Goal: Navigation & Orientation: Find specific page/section

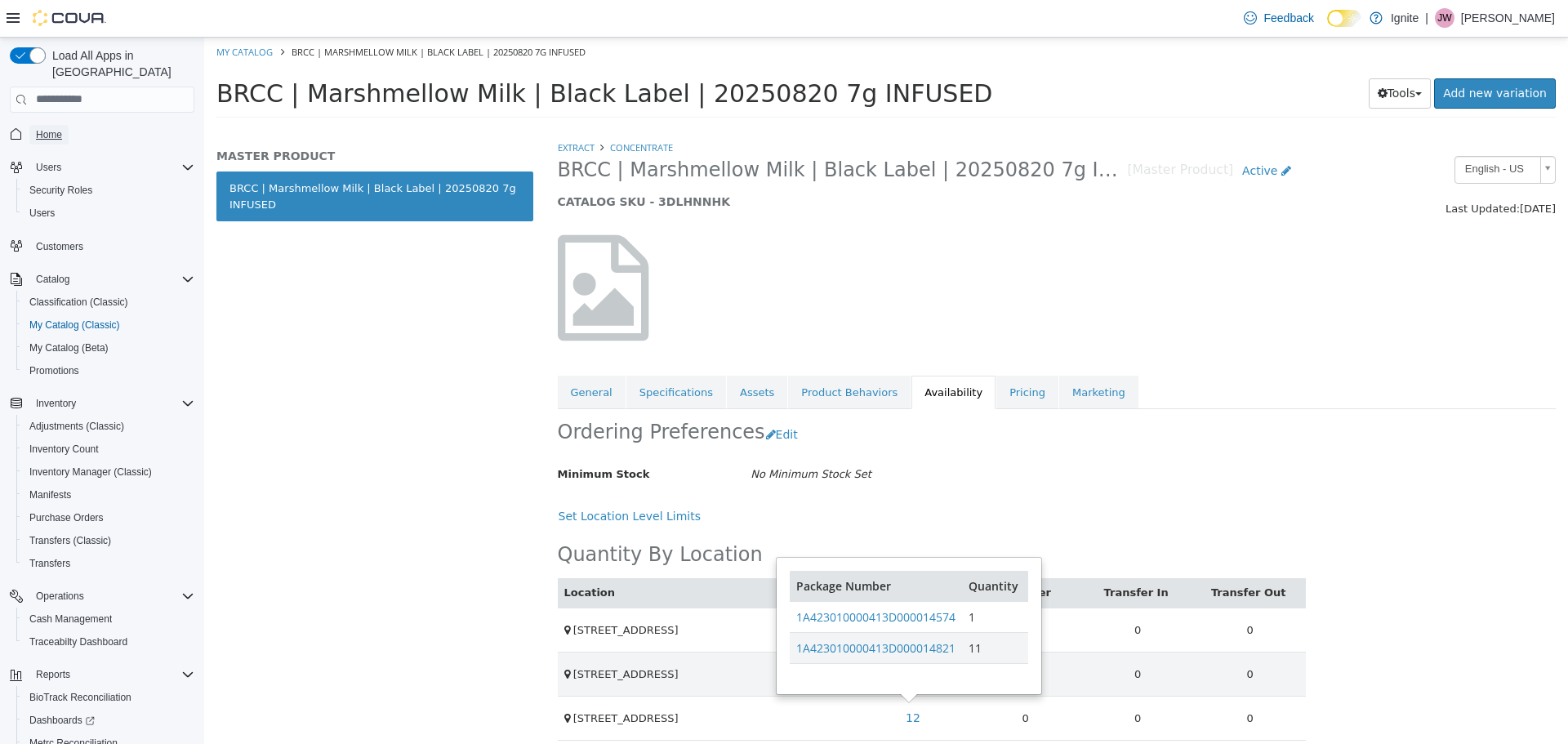
click at [39, 129] on span "Home" at bounding box center [49, 134] width 26 height 13
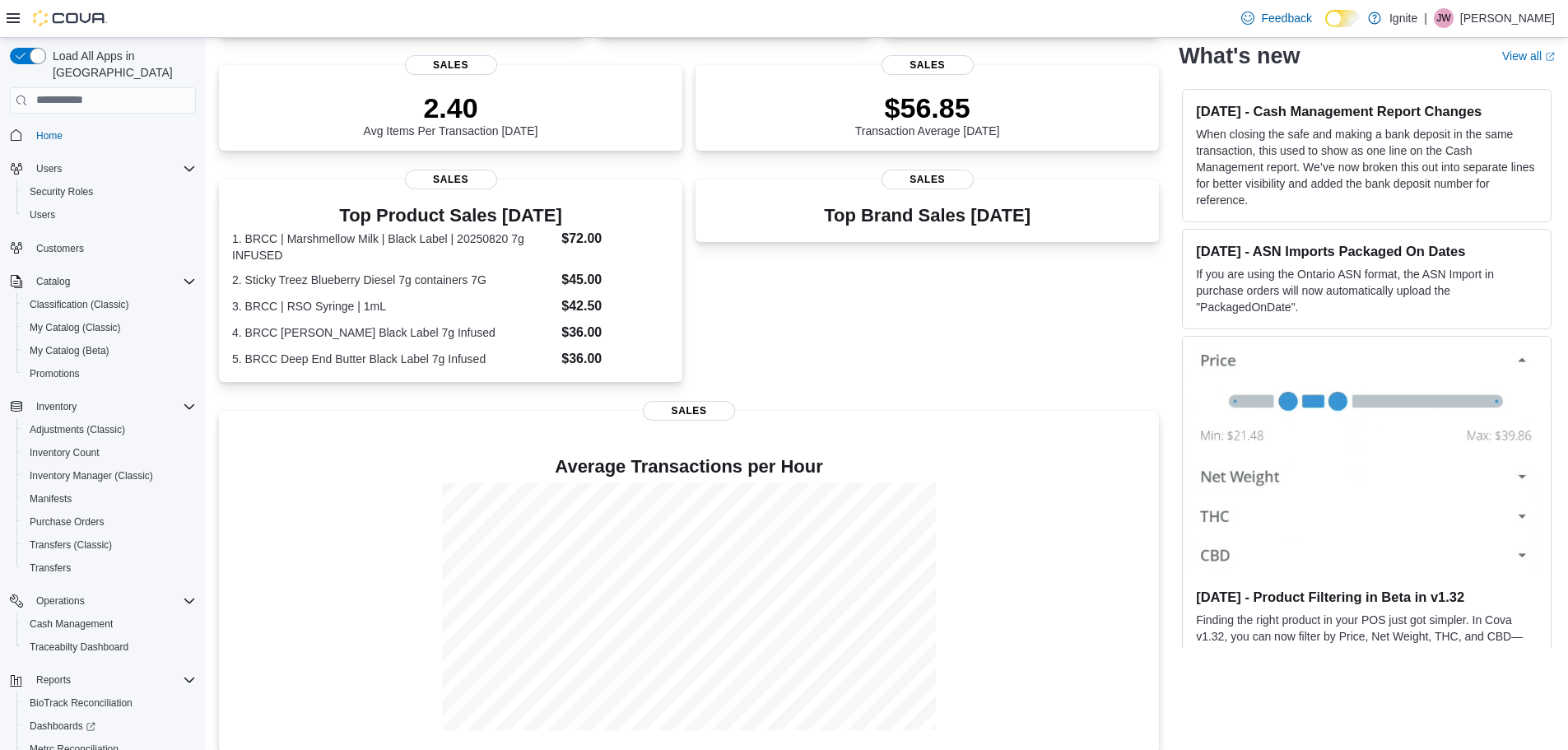
scroll to position [354, 0]
drag, startPoint x: 83, startPoint y: 607, endPoint x: 318, endPoint y: 493, distance: 261.2
click at [83, 617] on span "Cash Management" at bounding box center [71, 623] width 83 height 13
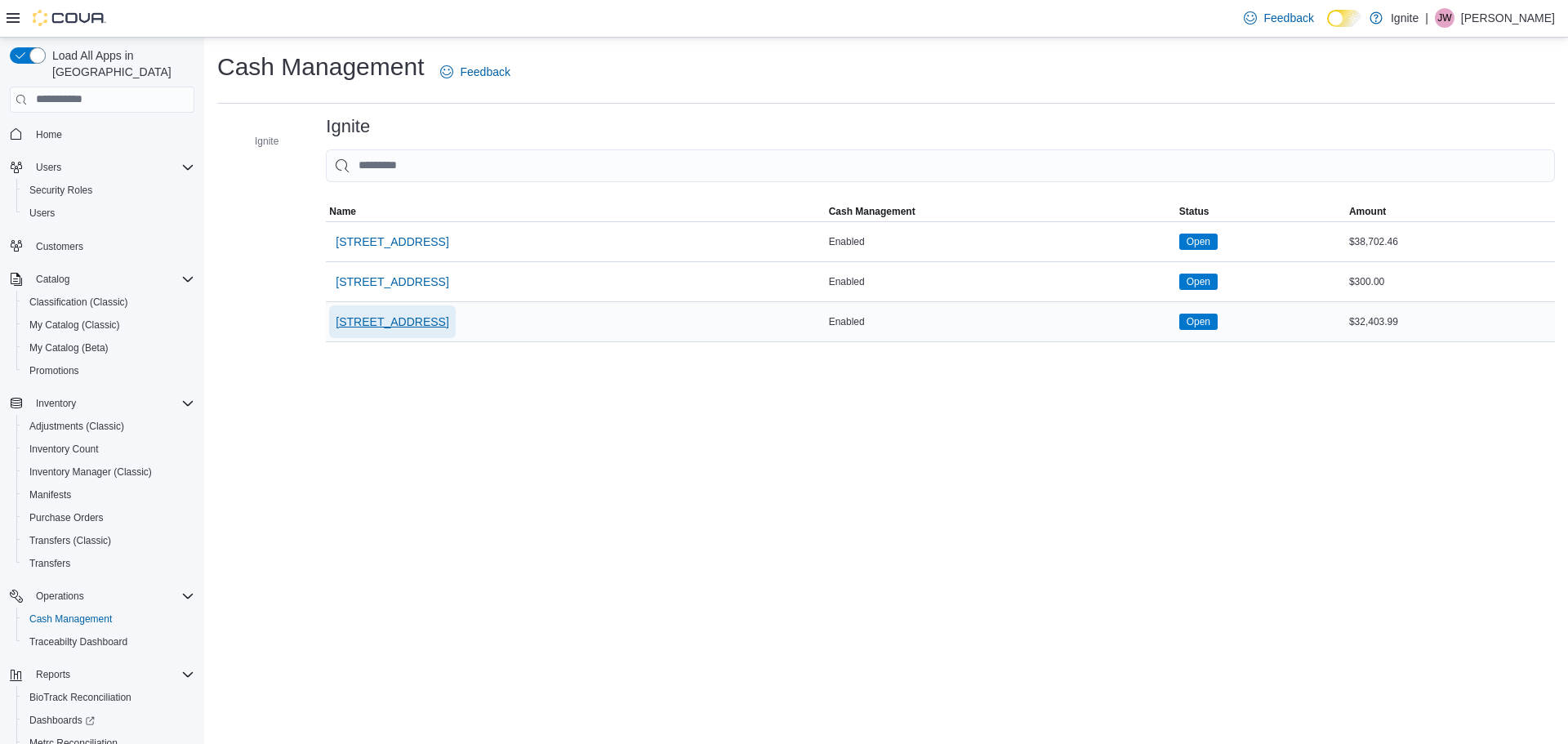
click at [411, 322] on span "[STREET_ADDRESS]" at bounding box center [392, 321] width 113 height 17
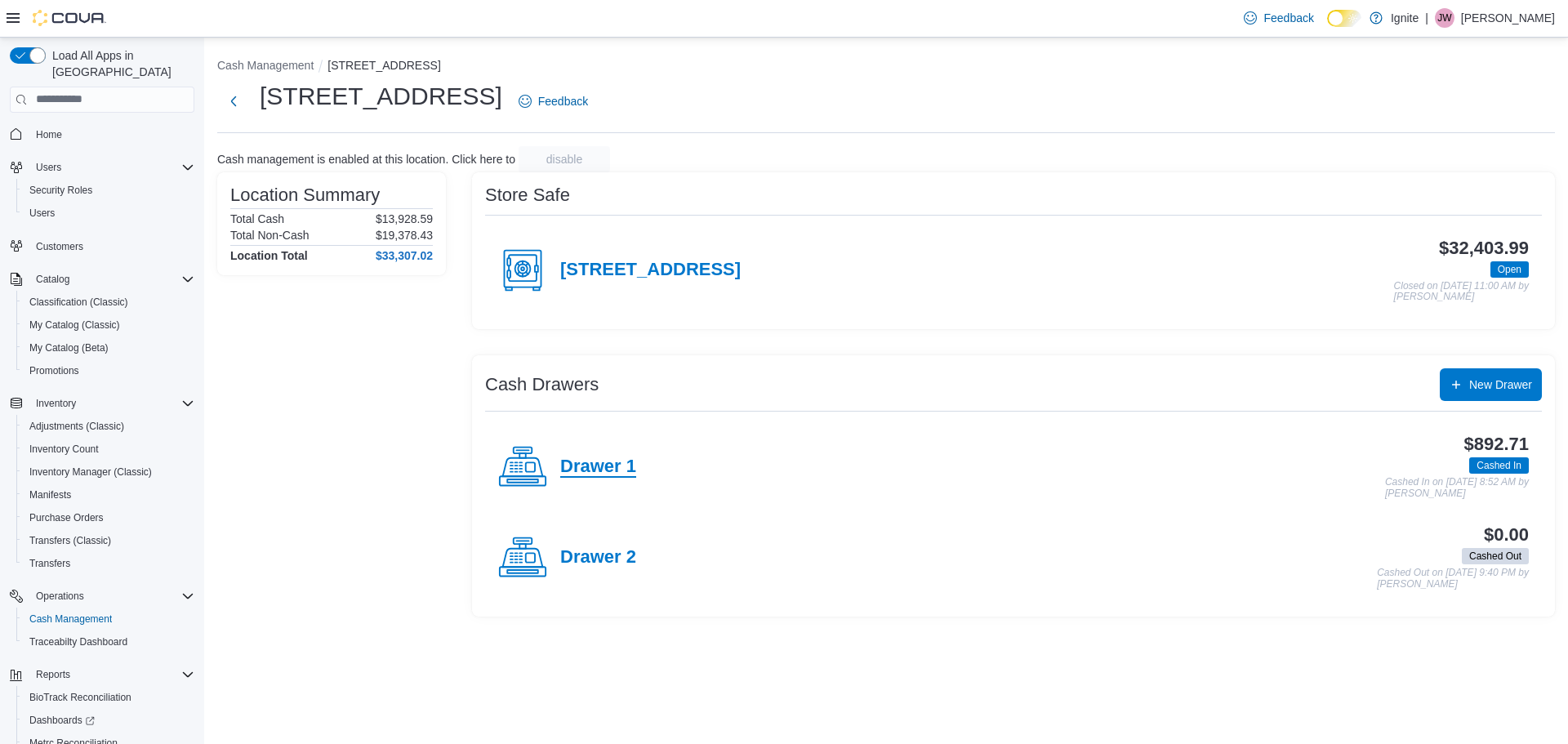
click at [575, 463] on h4 "Drawer 1" at bounding box center [598, 467] width 76 height 21
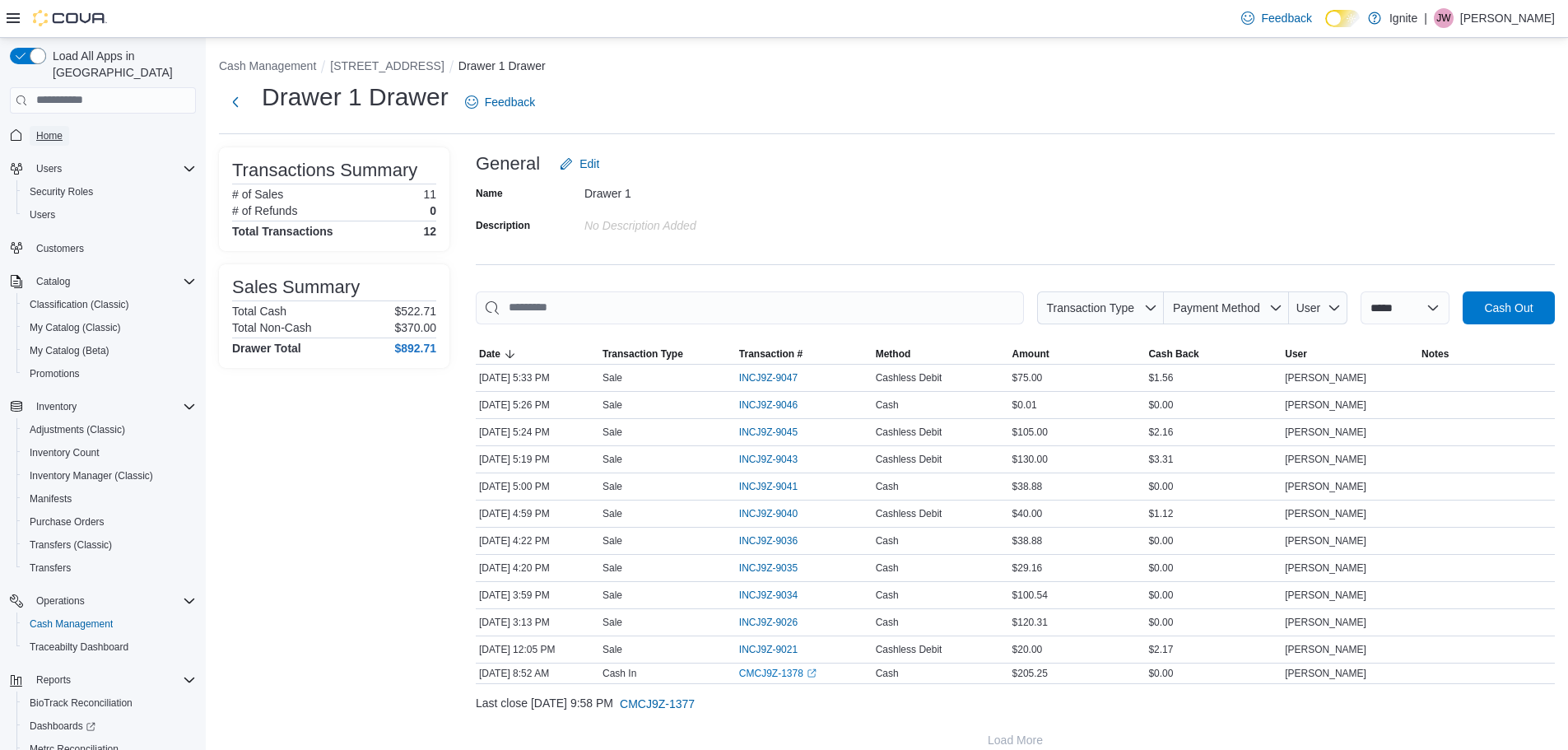
click at [59, 130] on span "Home" at bounding box center [49, 135] width 26 height 13
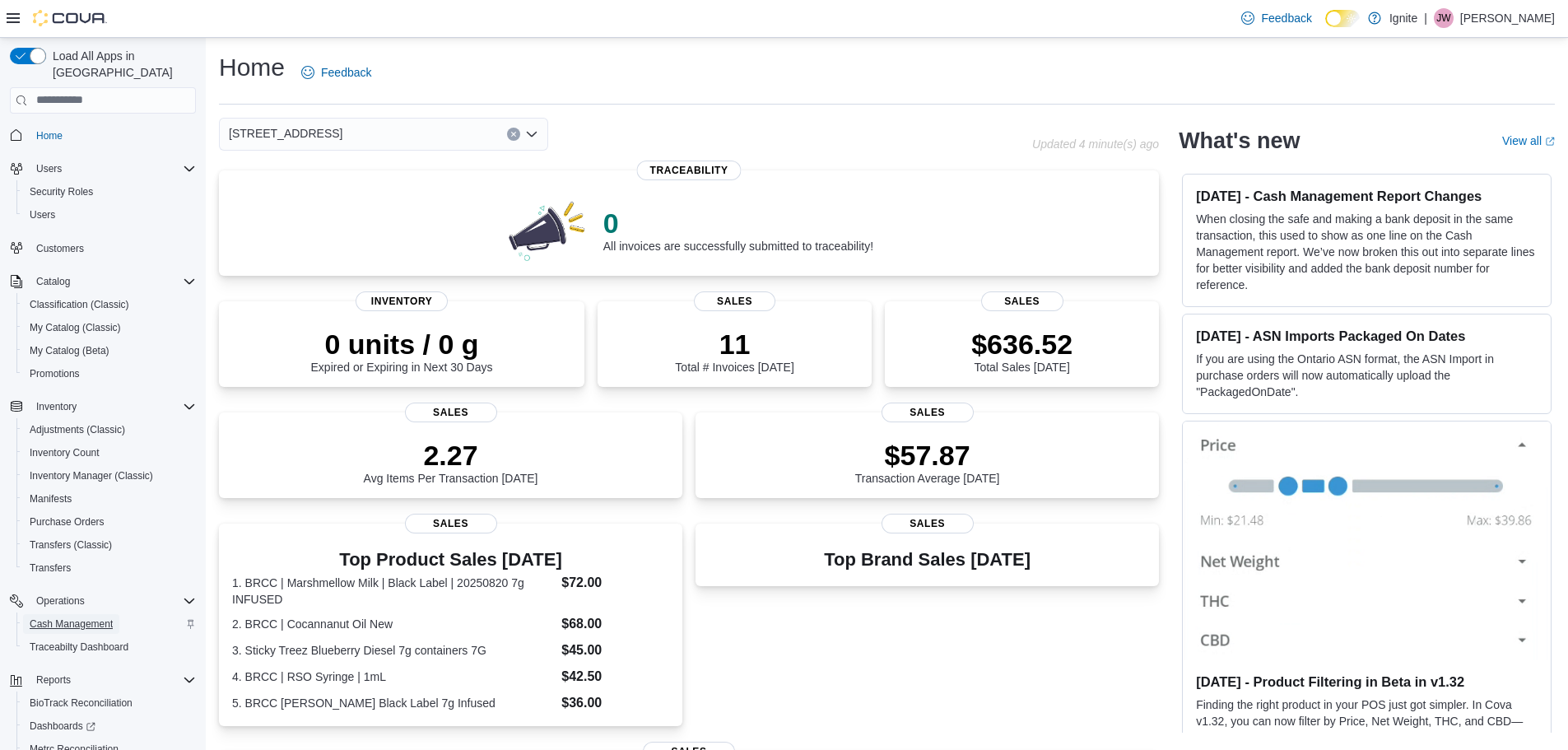
click at [91, 617] on span "Cash Management" at bounding box center [71, 623] width 83 height 13
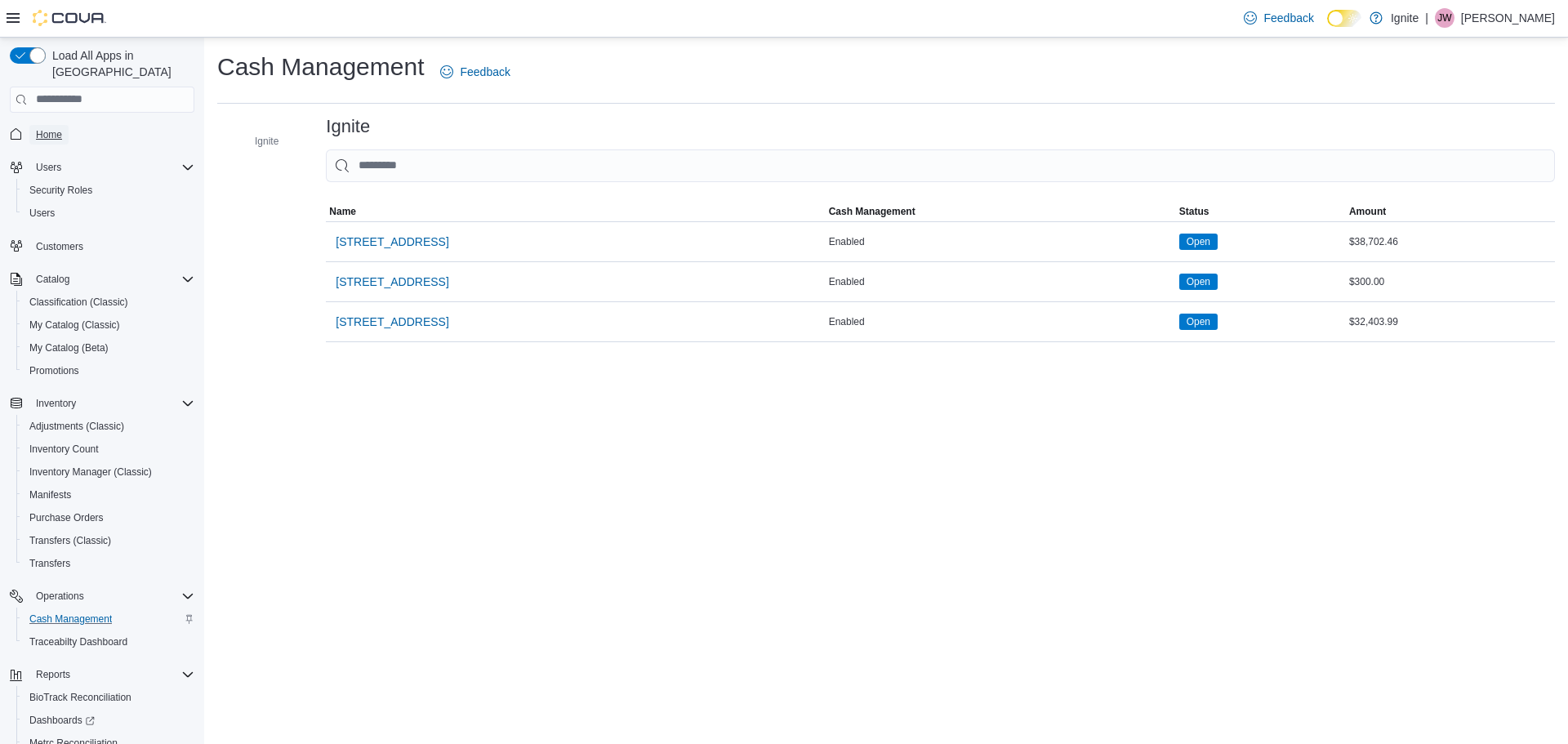
click at [42, 129] on span "Home" at bounding box center [49, 134] width 26 height 13
